Goal: Task Accomplishment & Management: Complete application form

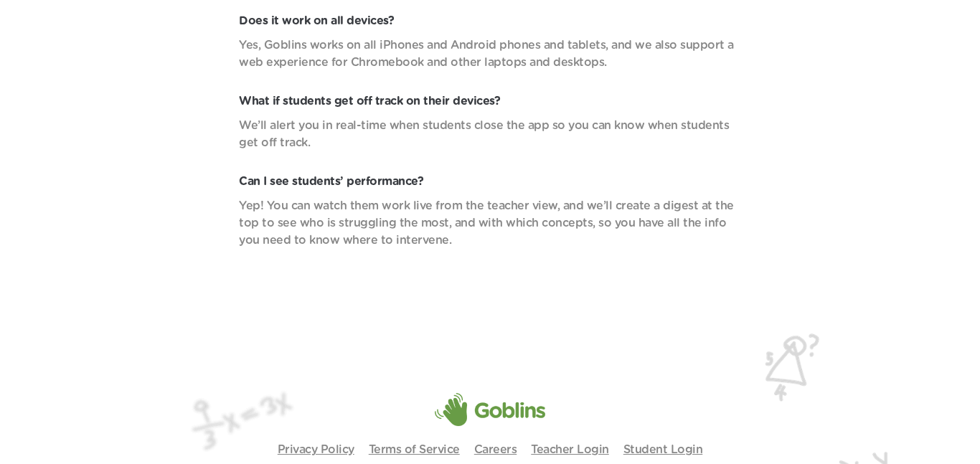
scroll to position [5150, 0]
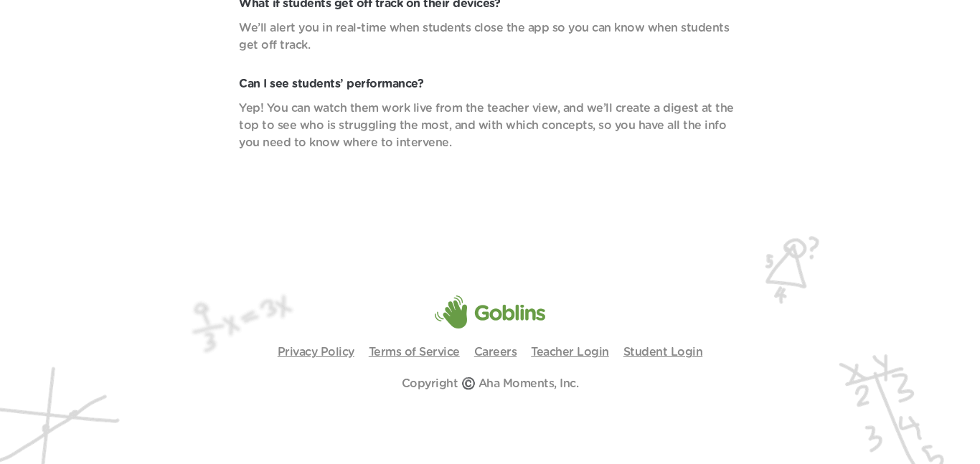
click at [671, 335] on img at bounding box center [490, 343] width 980 height 241
click at [671, 349] on link "Student Login" at bounding box center [663, 352] width 80 height 11
click at [661, 354] on link "Student Login" at bounding box center [663, 352] width 80 height 11
click at [669, 357] on link "Student Login" at bounding box center [663, 352] width 80 height 11
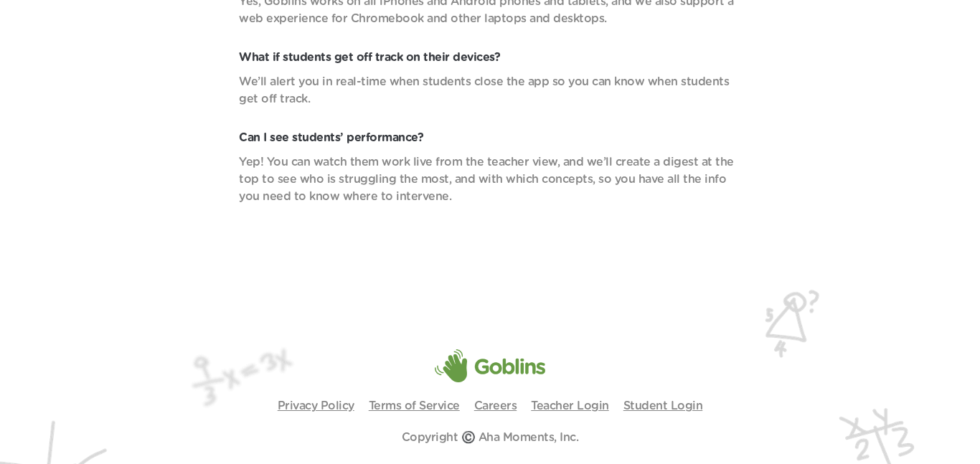
scroll to position [5150, 0]
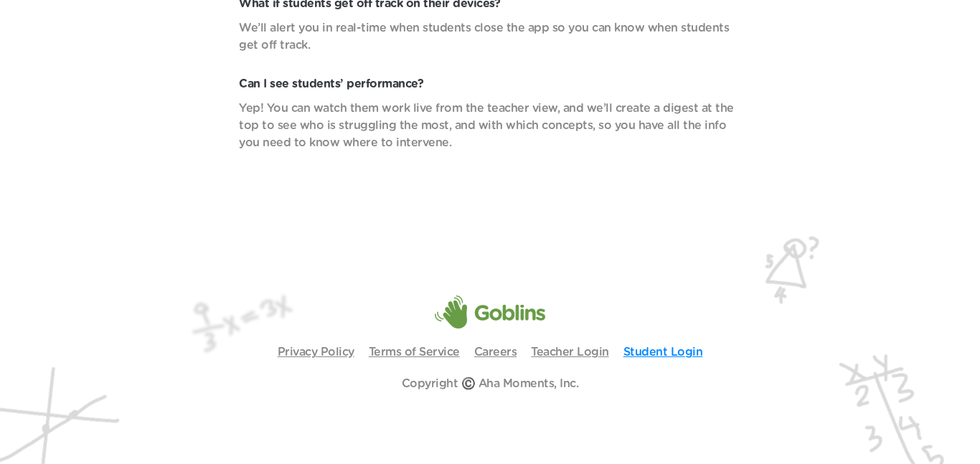
click at [678, 354] on link "Student Login" at bounding box center [663, 352] width 80 height 11
